Goal: Task Accomplishment & Management: Use online tool/utility

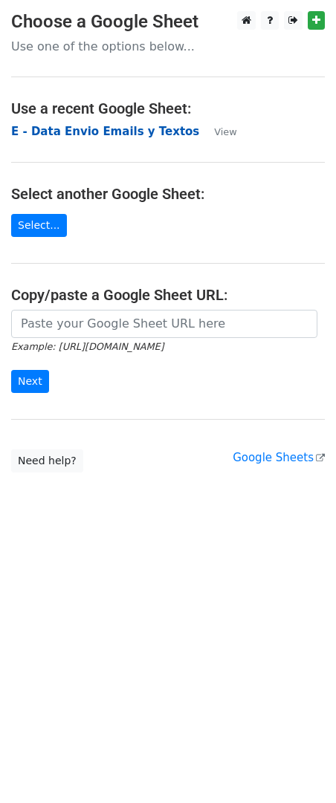
click at [76, 127] on strong "E - Data Envio Emails y Textos" at bounding box center [105, 131] width 188 height 13
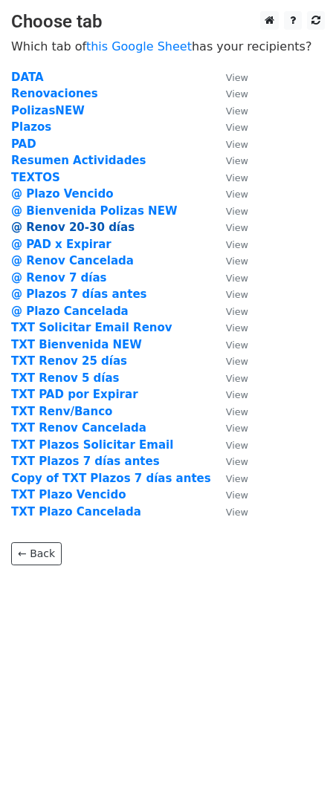
click at [99, 230] on strong "@ Renov 20-30 días" at bounding box center [72, 227] width 123 height 13
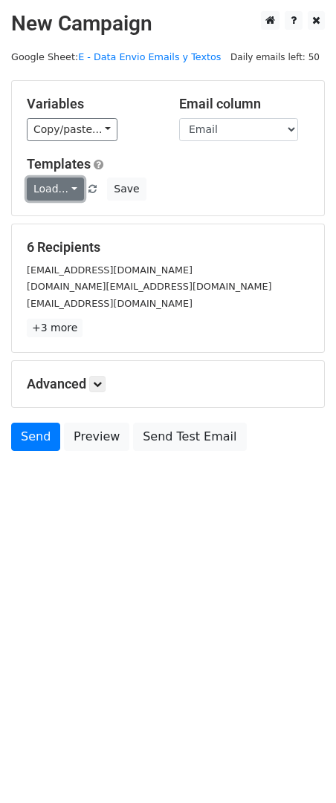
click at [54, 189] on link "Load..." at bounding box center [55, 188] width 57 height 23
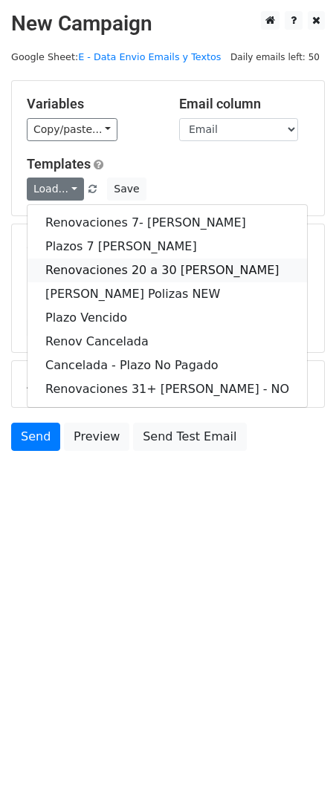
click at [160, 267] on link "Renovaciones 20 a 30 días" at bounding box center [166, 270] width 279 height 24
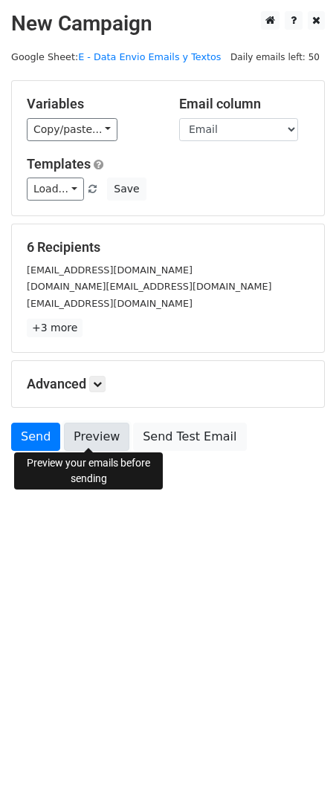
click at [116, 432] on link "Preview" at bounding box center [96, 436] width 65 height 28
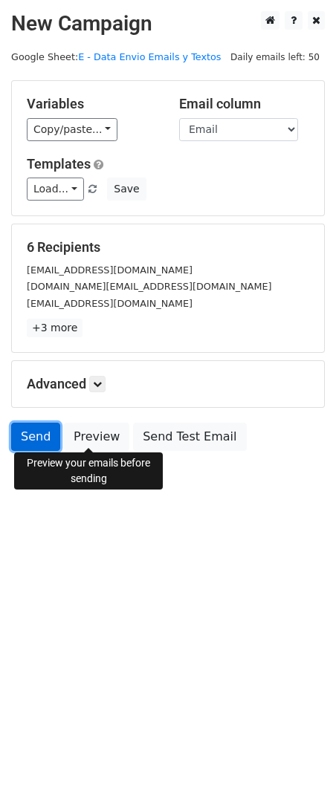
click at [34, 434] on link "Send" at bounding box center [35, 436] width 49 height 28
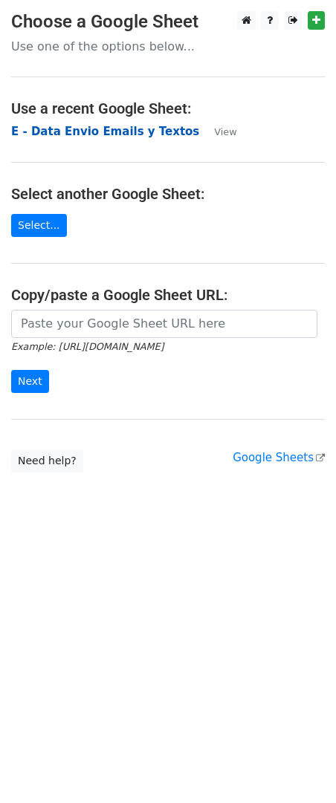
click at [88, 134] on strong "E - Data Envio Emails y Textos" at bounding box center [105, 131] width 188 height 13
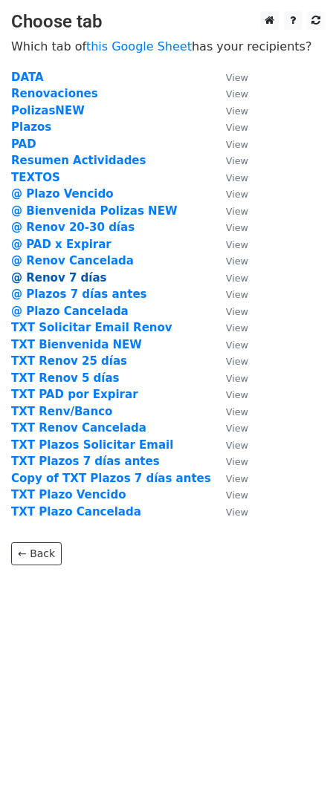
click at [72, 278] on strong "@ Renov 7 días" at bounding box center [59, 277] width 96 height 13
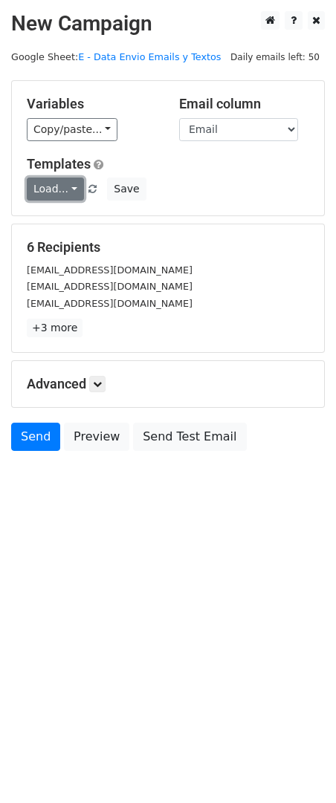
click at [67, 196] on link "Load..." at bounding box center [55, 188] width 57 height 23
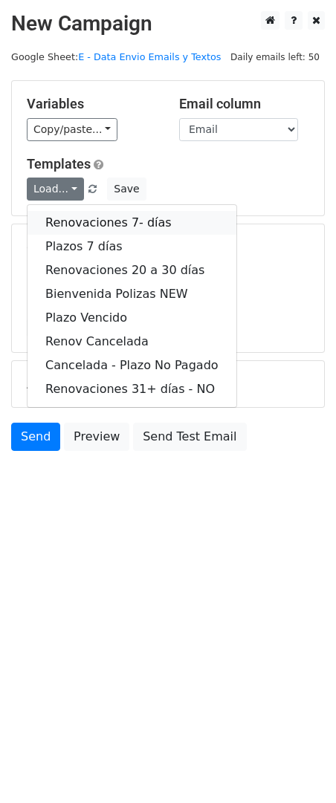
click at [115, 222] on link "Renovaciones 7- días" at bounding box center [131, 223] width 209 height 24
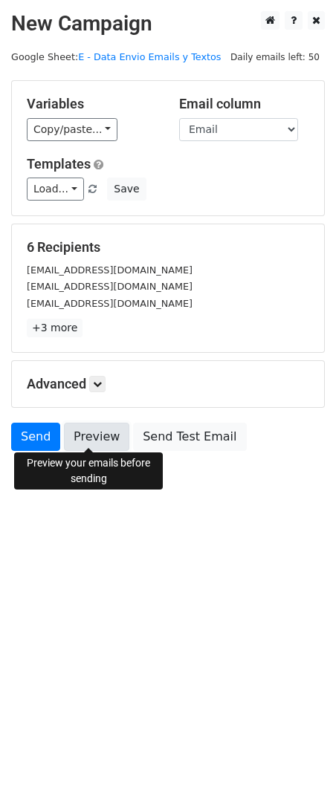
click at [94, 431] on link "Preview" at bounding box center [96, 436] width 65 height 28
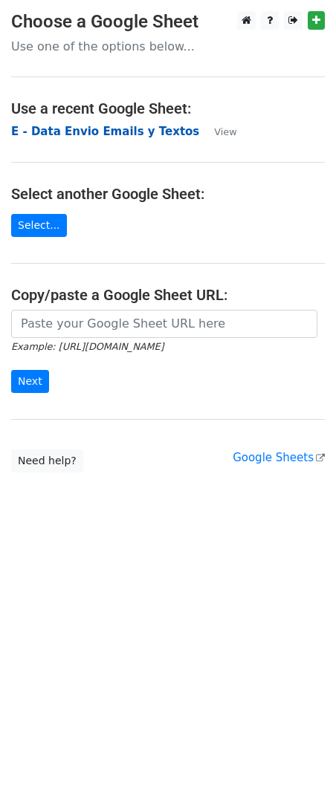
click at [52, 125] on strong "E - Data Envio Emails y Textos" at bounding box center [105, 131] width 188 height 13
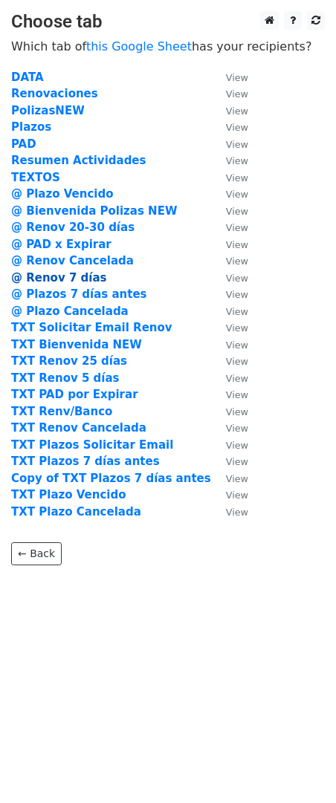
click at [81, 278] on strong "@ Renov 7 días" at bounding box center [59, 277] width 96 height 13
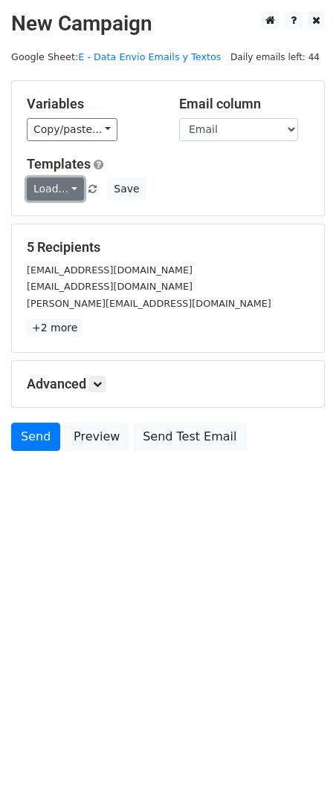
click at [47, 187] on link "Load..." at bounding box center [55, 188] width 57 height 23
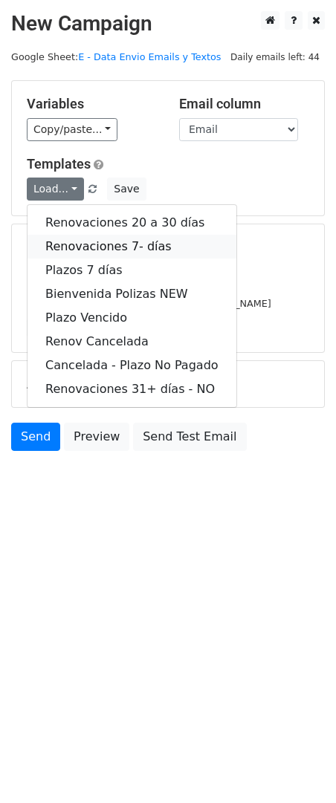
click at [132, 245] on link "Renovaciones 7- días" at bounding box center [131, 247] width 209 height 24
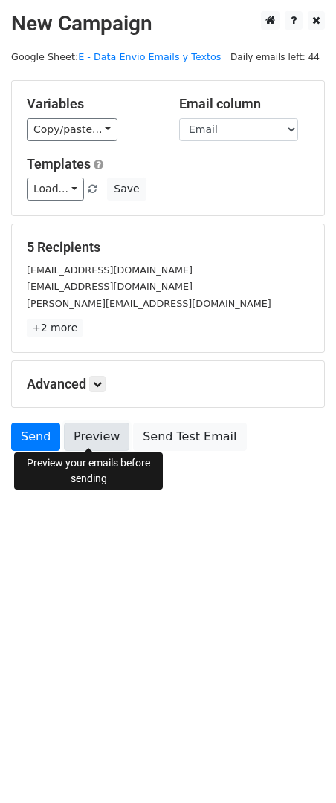
click at [97, 435] on link "Preview" at bounding box center [96, 436] width 65 height 28
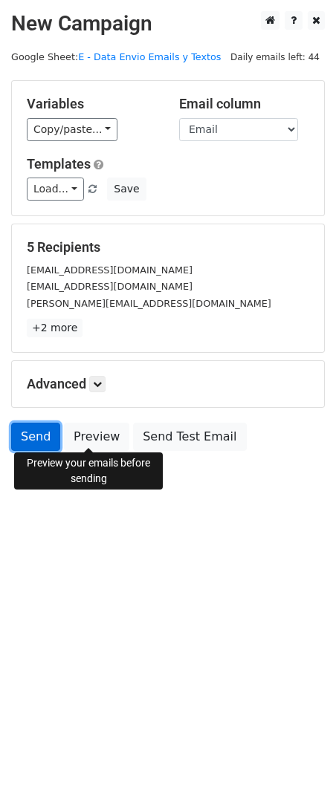
click at [42, 424] on link "Send" at bounding box center [35, 436] width 49 height 28
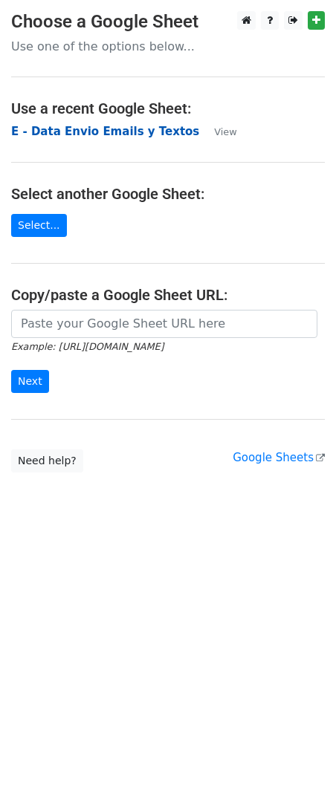
click at [72, 134] on strong "E - Data Envio Emails y Textos" at bounding box center [105, 131] width 188 height 13
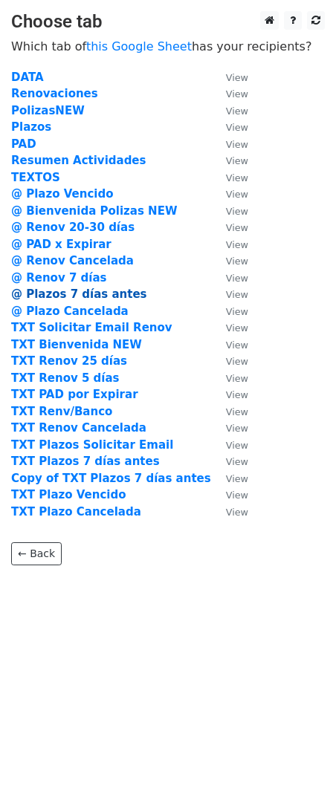
click at [120, 294] on strong "@ Plazos 7 días antes" at bounding box center [79, 293] width 136 height 13
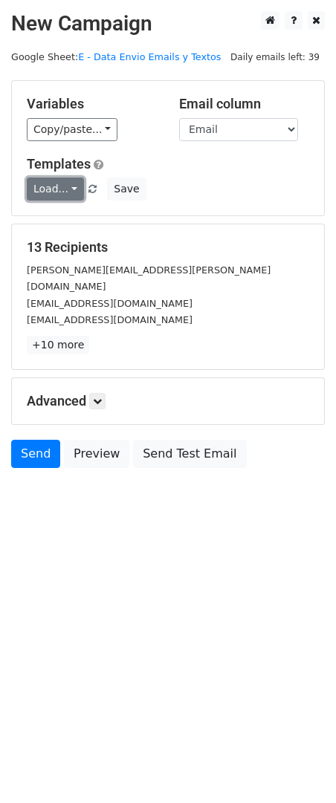
click at [67, 196] on link "Load..." at bounding box center [55, 188] width 57 height 23
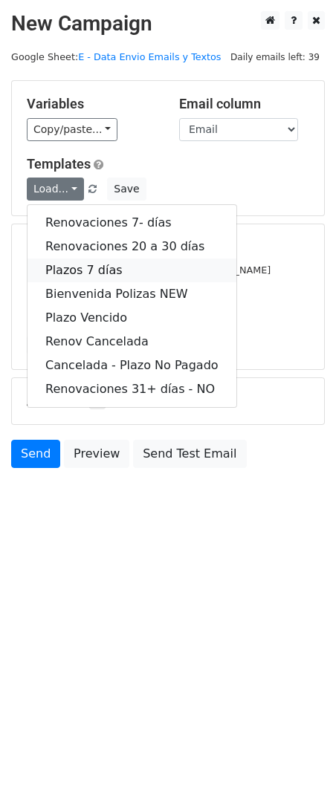
click at [140, 270] on link "Plazos 7 días" at bounding box center [131, 270] width 209 height 24
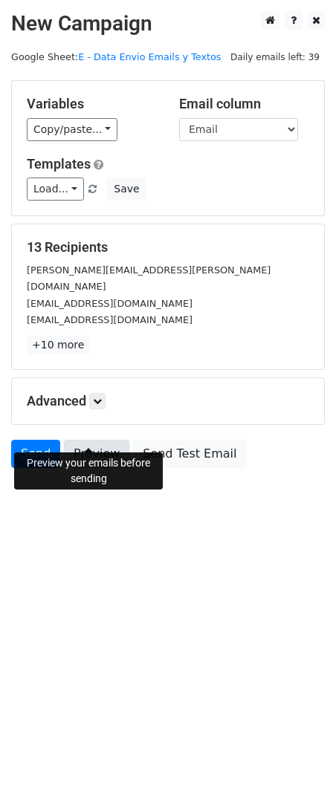
click at [91, 440] on link "Preview" at bounding box center [96, 454] width 65 height 28
click at [41, 440] on link "Send" at bounding box center [35, 454] width 49 height 28
